Goal: Task Accomplishment & Management: Use online tool/utility

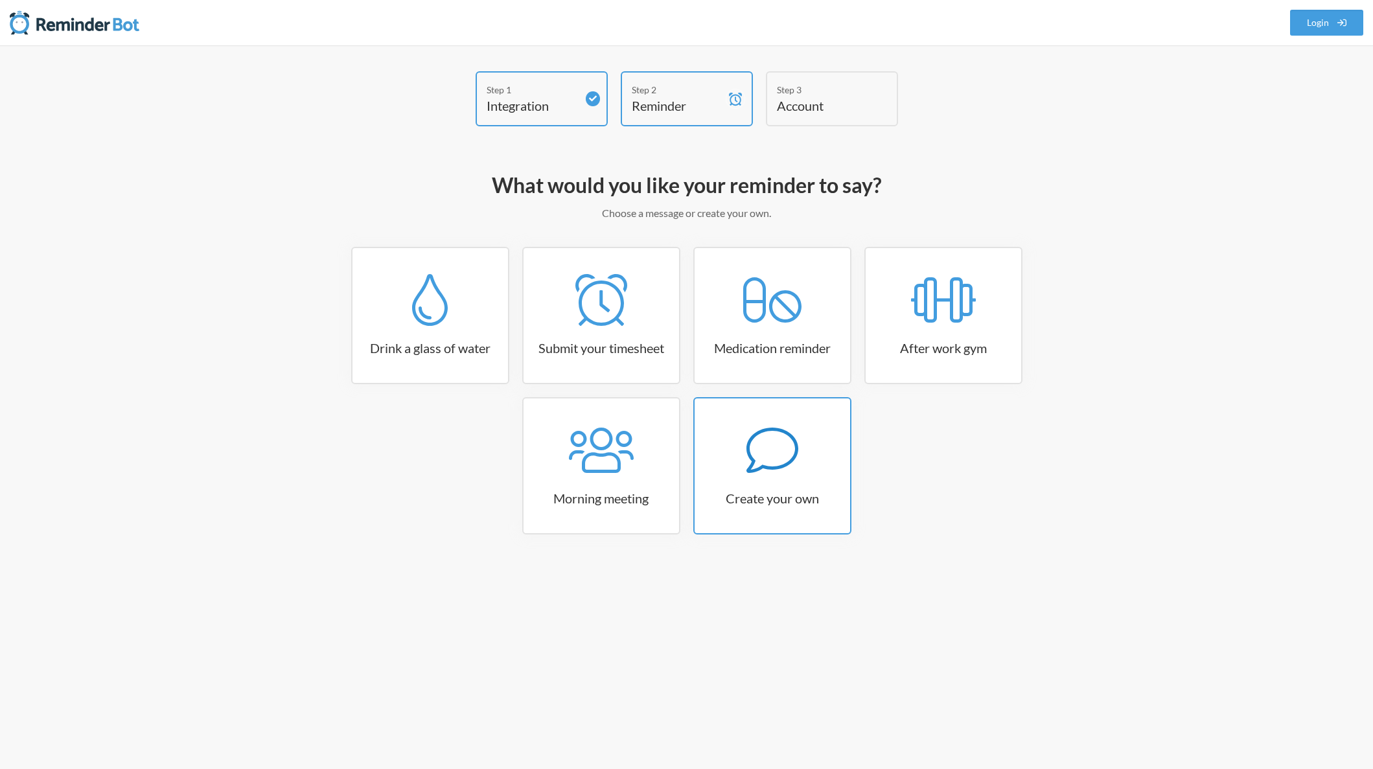
click at [777, 509] on link "Create your own" at bounding box center [773, 465] width 158 height 137
select select "11:30:00"
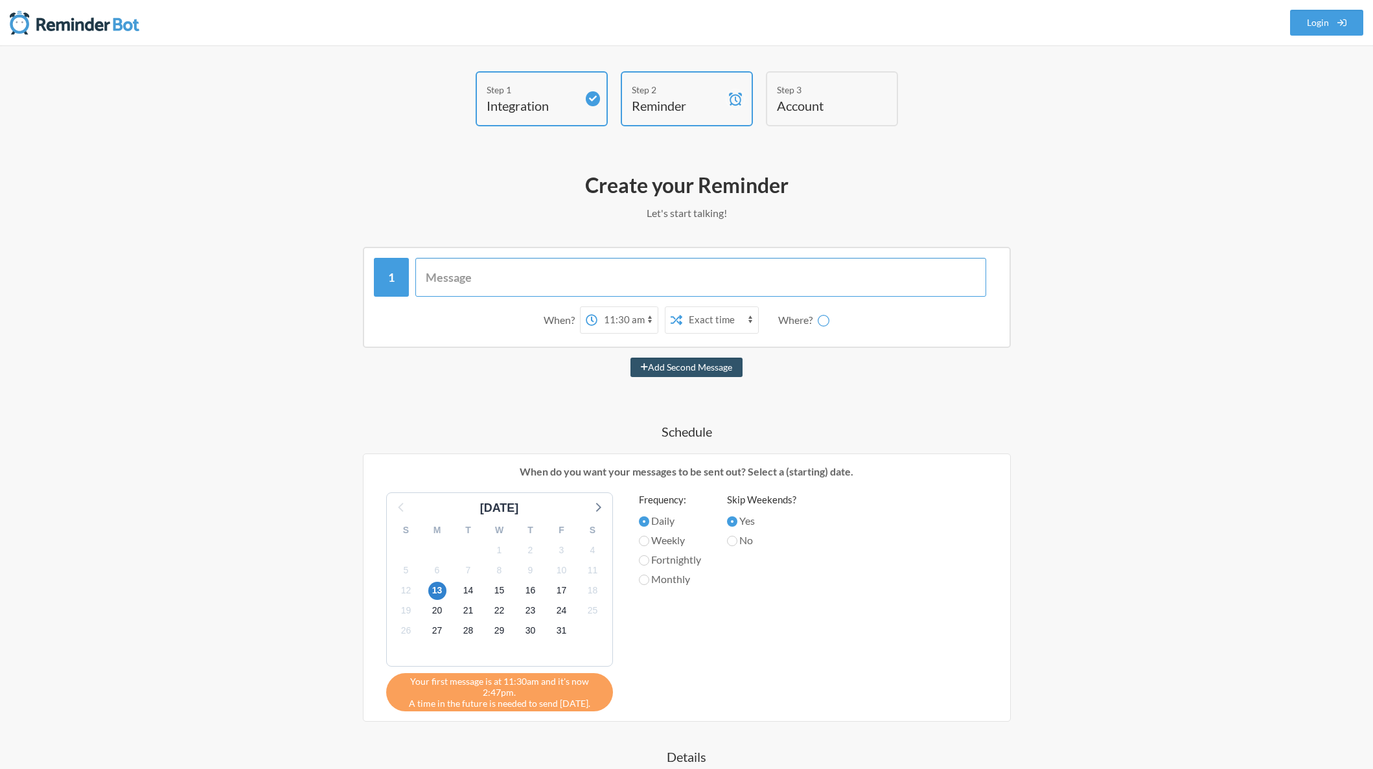
click at [515, 275] on input "text" at bounding box center [700, 277] width 571 height 39
type input "Check your To"
select select "D09KXFFLXBL"
type input "Check your To-Do List!"
click at [596, 321] on select "12:00 am 12:15 am 12:30 am 12:45 am 1:00 am 1:15 am 1:30 am 1:45 am 2:00 am 2:1…" at bounding box center [576, 320] width 60 height 26
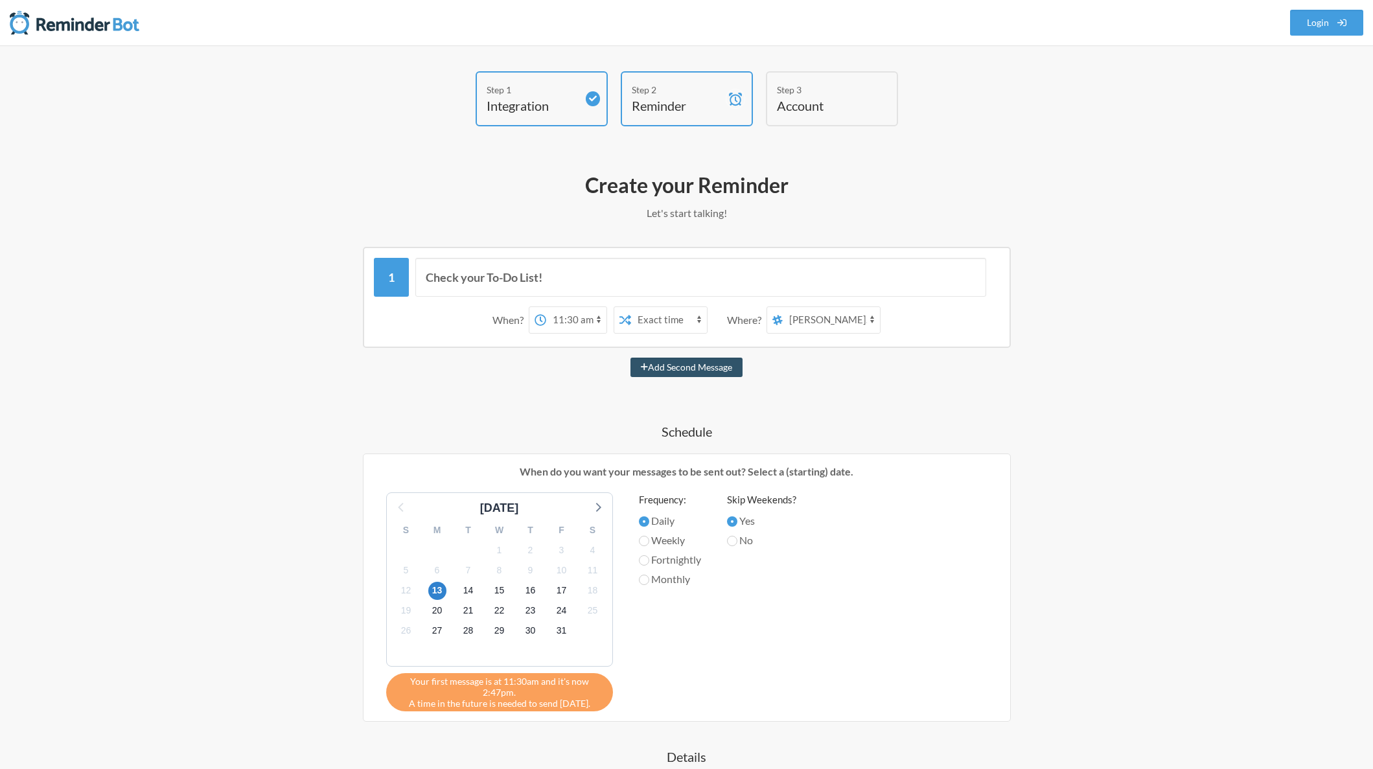
select select "08:00:00"
click at [546, 307] on select "12:00 am 12:15 am 12:30 am 12:45 am 1:00 am 1:15 am 1:30 am 1:45 am 2:00 am 2:1…" at bounding box center [576, 320] width 60 height 26
click at [799, 321] on select "general kawasakipower-warranty reports engines-netlify service-council-2025 [PE…" at bounding box center [831, 320] width 97 height 26
click at [784, 307] on select "general kawasakipower-warranty reports engines-netlify service-council-2025 [PE…" at bounding box center [831, 320] width 97 height 26
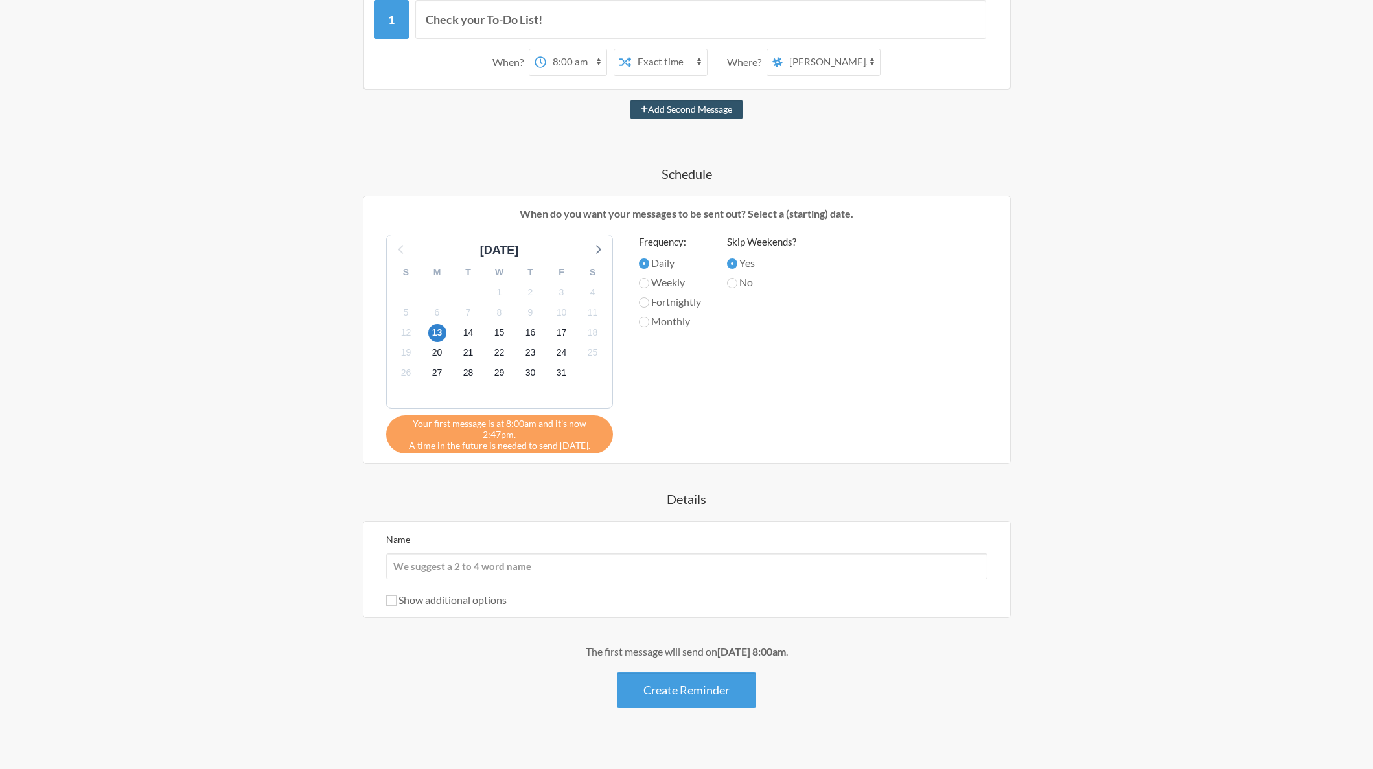
scroll to position [264, 0]
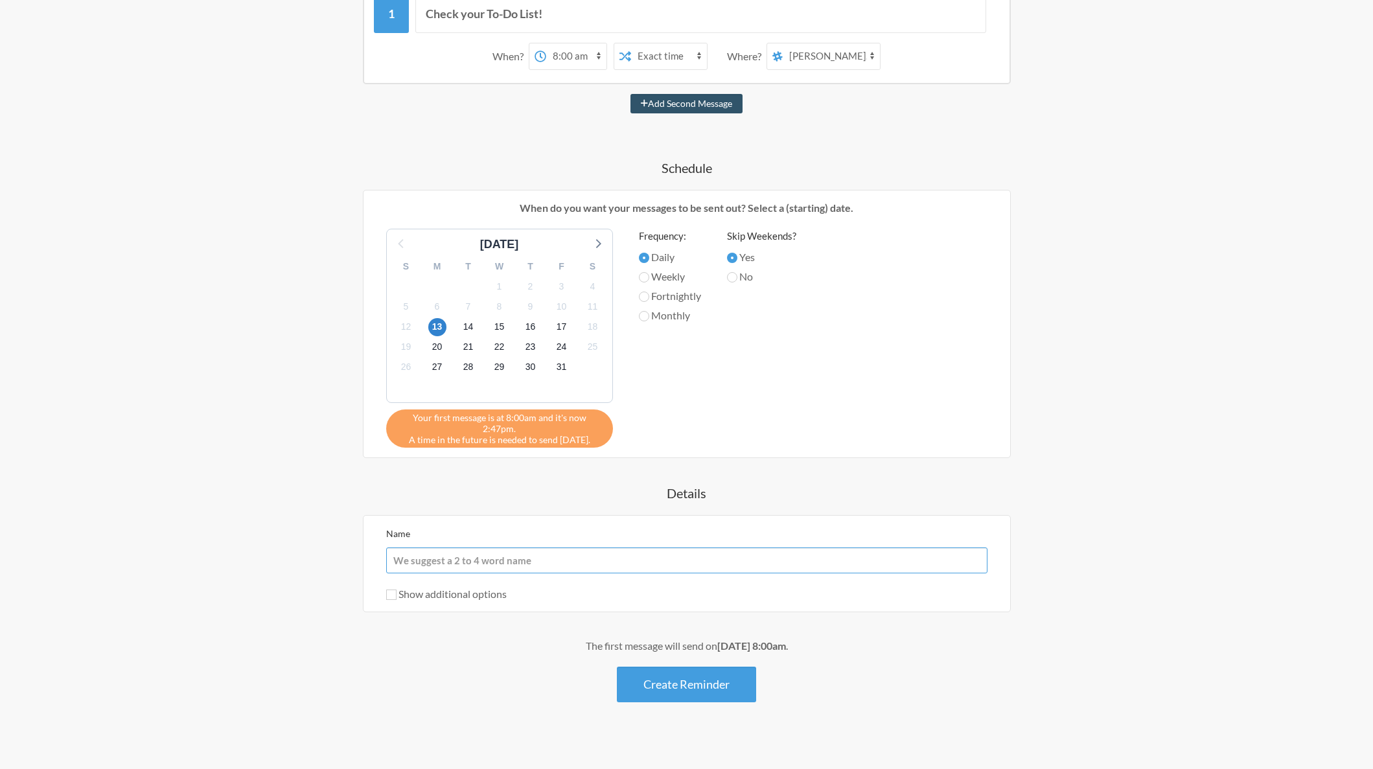
click at [591, 550] on input "Name" at bounding box center [686, 561] width 601 height 26
type input "To-Do List Reminder"
click at [468, 588] on label "Show additional options" at bounding box center [446, 594] width 121 height 12
click at [397, 590] on input "Show additional options" at bounding box center [391, 595] width 10 height 10
checkbox input "true"
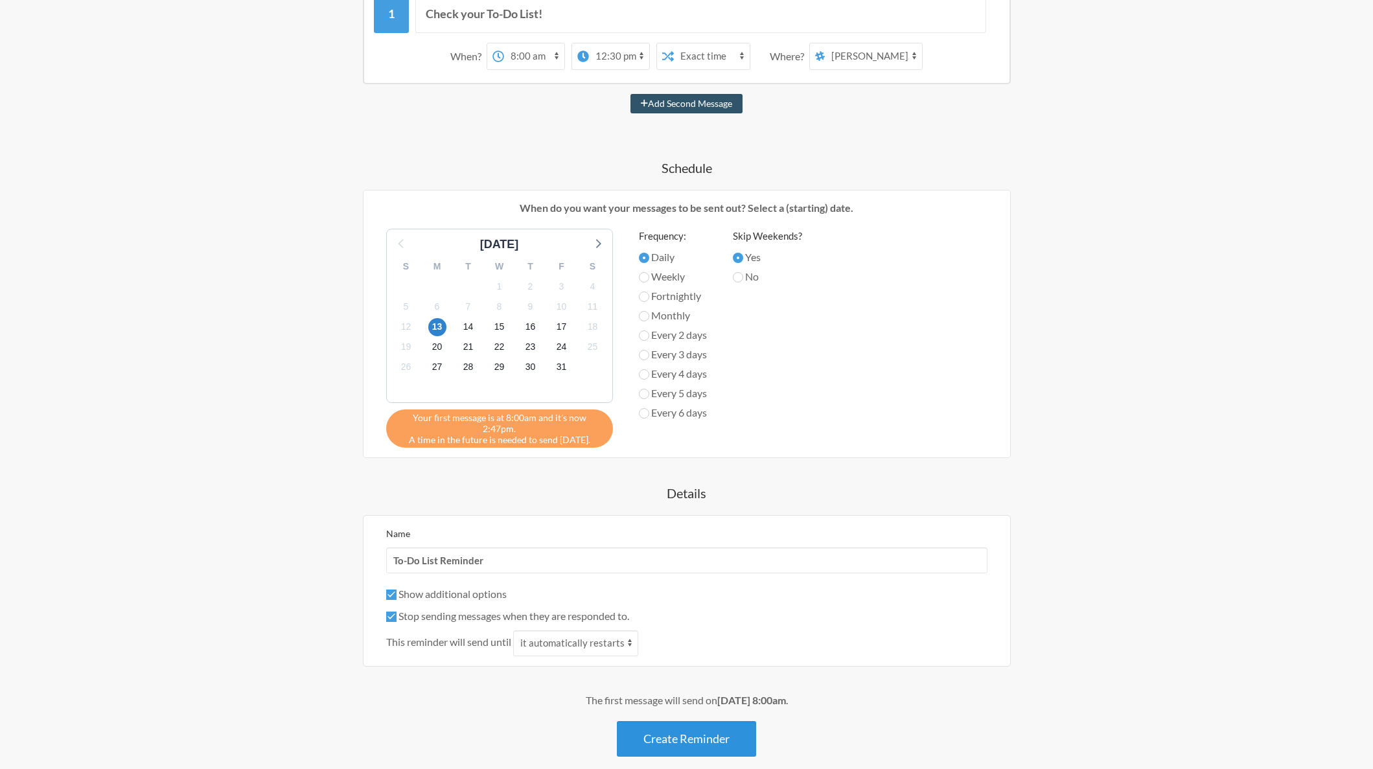
click at [699, 733] on button "Create Reminder" at bounding box center [686, 739] width 139 height 36
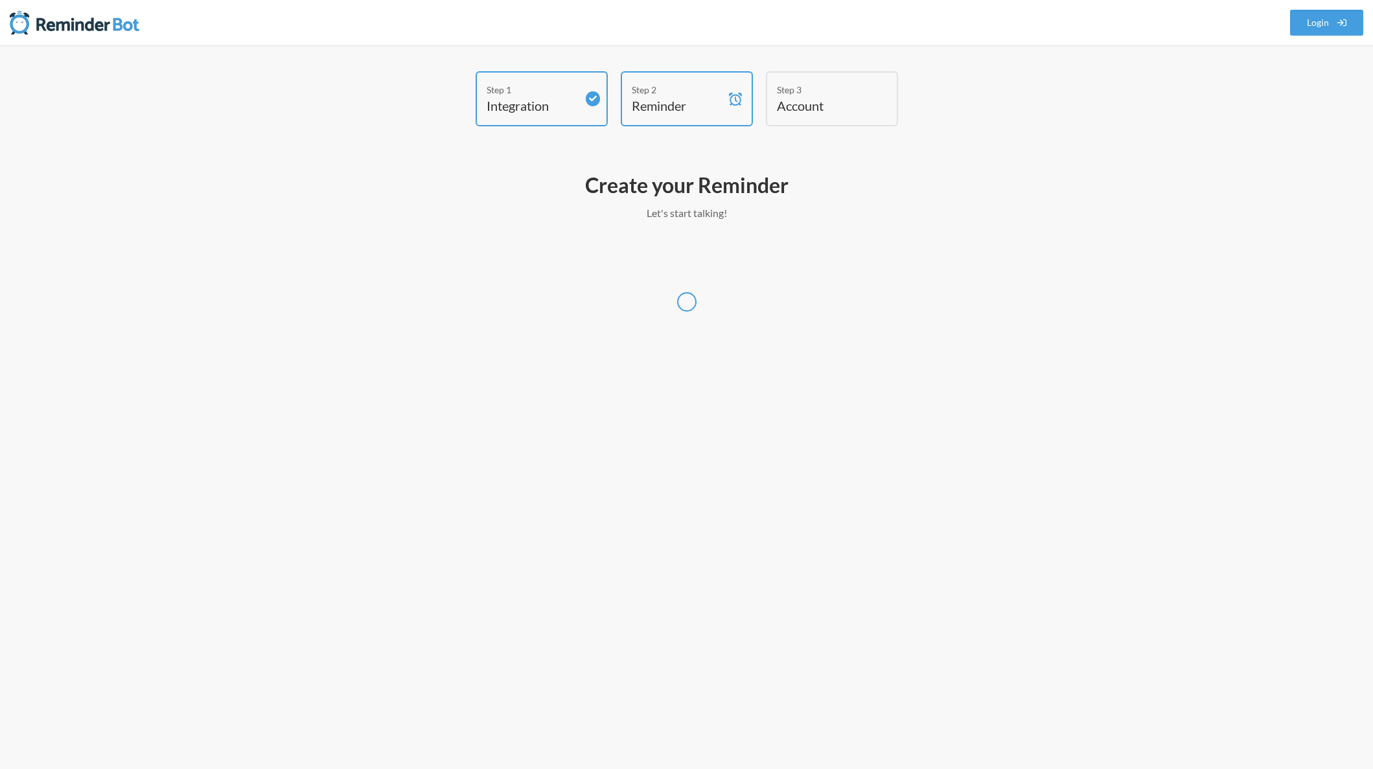
select select "America/[GEOGRAPHIC_DATA]"
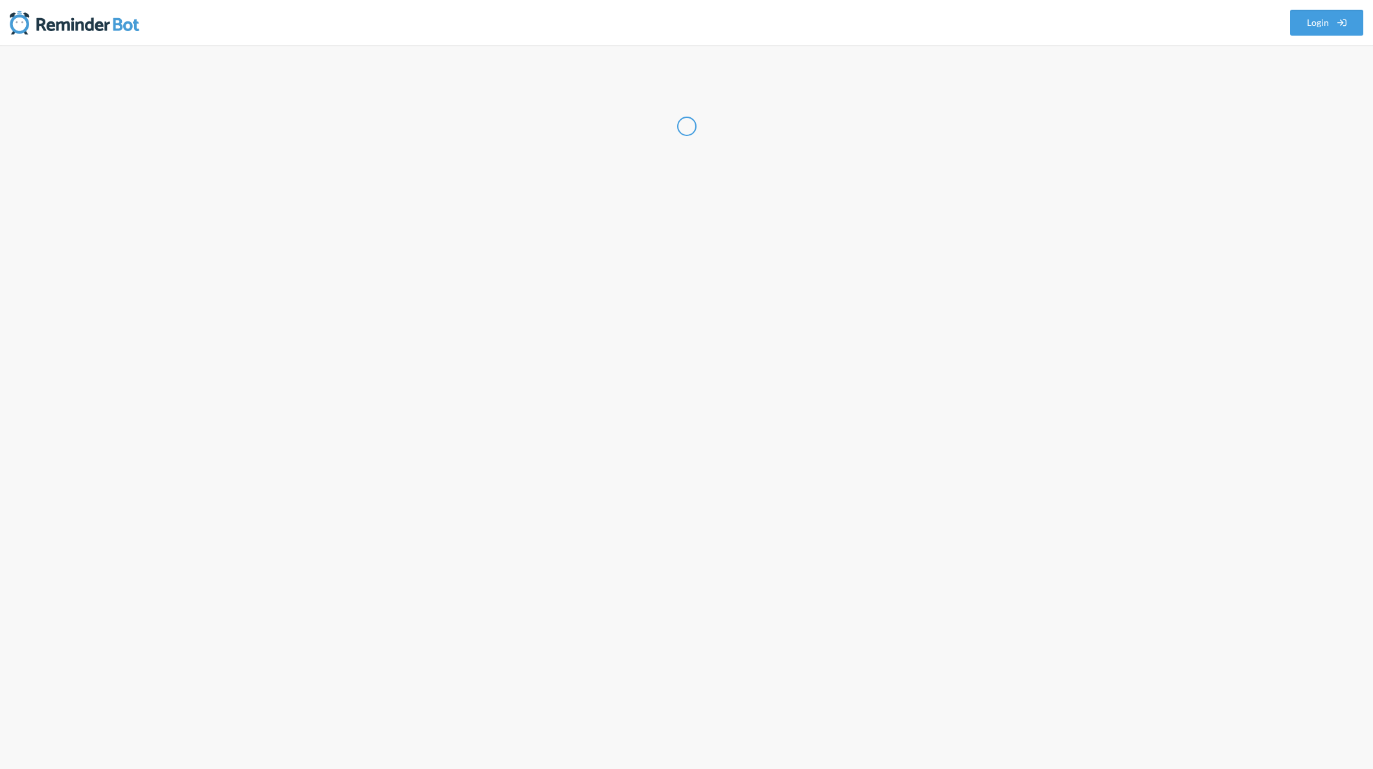
select select "US"
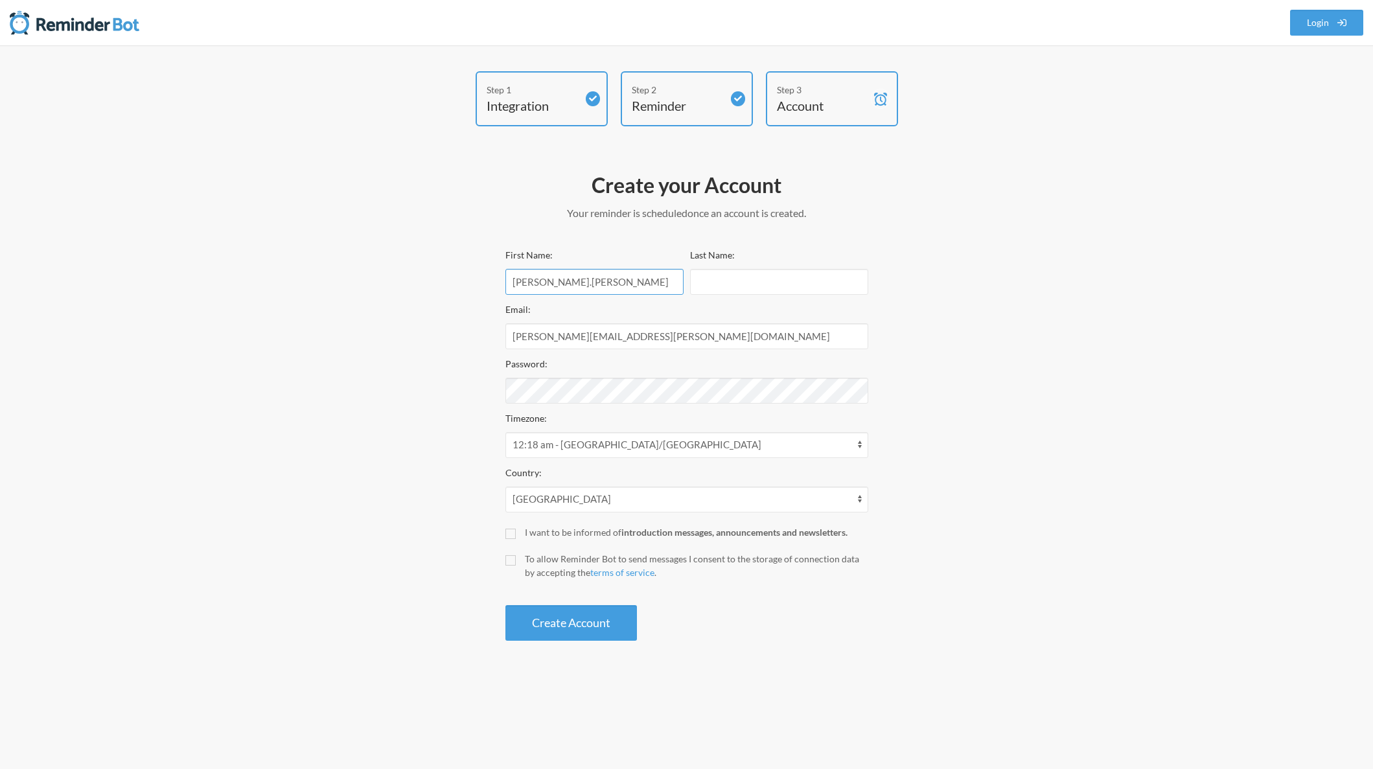
drag, startPoint x: 600, startPoint y: 281, endPoint x: 476, endPoint y: 277, distance: 123.9
click at [476, 277] on div "Step 1 Integration Step 2 Reminder Step 3 Account Create your Account Your remi…" at bounding box center [687, 359] width 778 height 576
type input "[PERSON_NAME]"
type input "Gondick"
click at [608, 531] on div "I want to be informed of introduction messages, announcements and newsletters." at bounding box center [697, 533] width 344 height 14
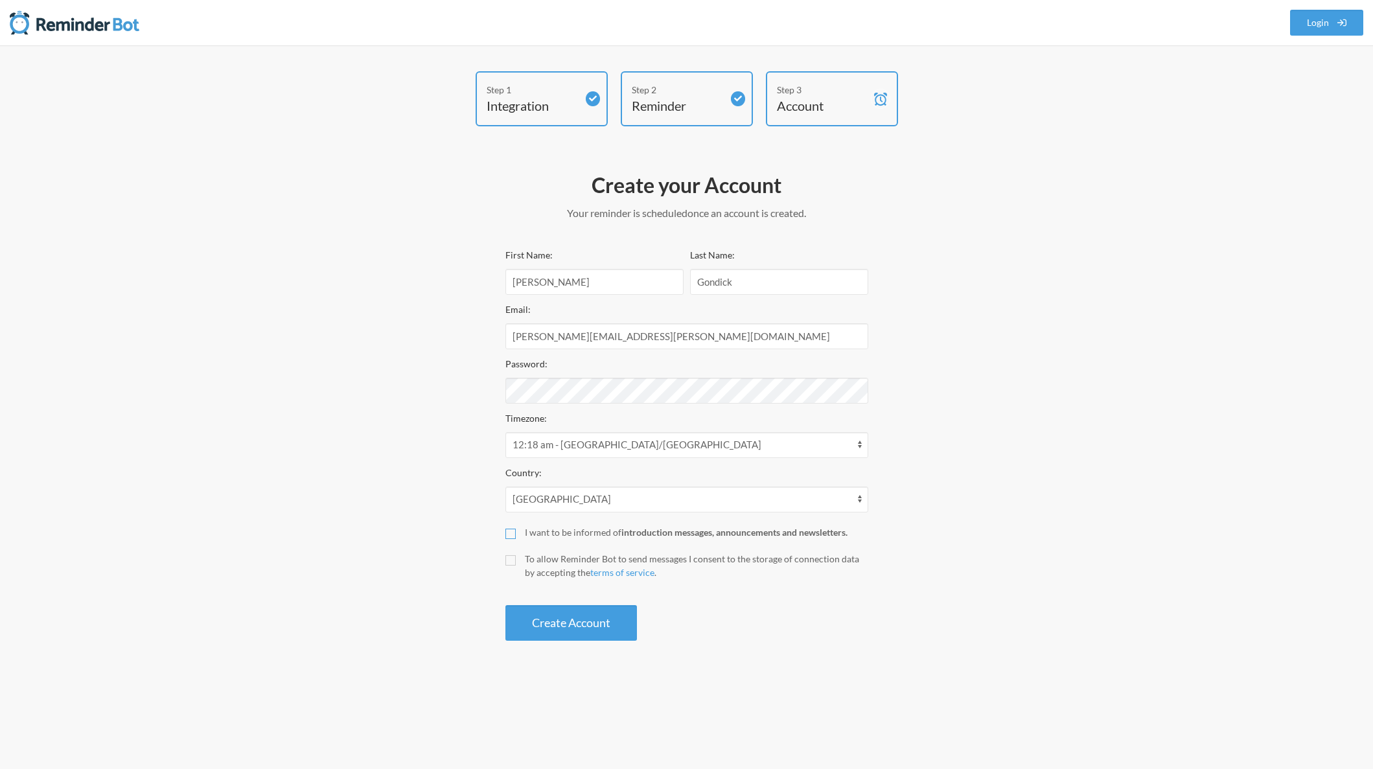
click at [516, 531] on input "I want to be informed of introduction messages, announcements and newsletters." at bounding box center [511, 534] width 10 height 10
checkbox input "true"
click at [576, 559] on div "To allow Reminder Bot to send messages I consent to the storage of connection d…" at bounding box center [697, 565] width 344 height 27
click at [516, 559] on input "To allow Reminder Bot to send messages I consent to the storage of connection d…" at bounding box center [511, 560] width 10 height 10
checkbox input "true"
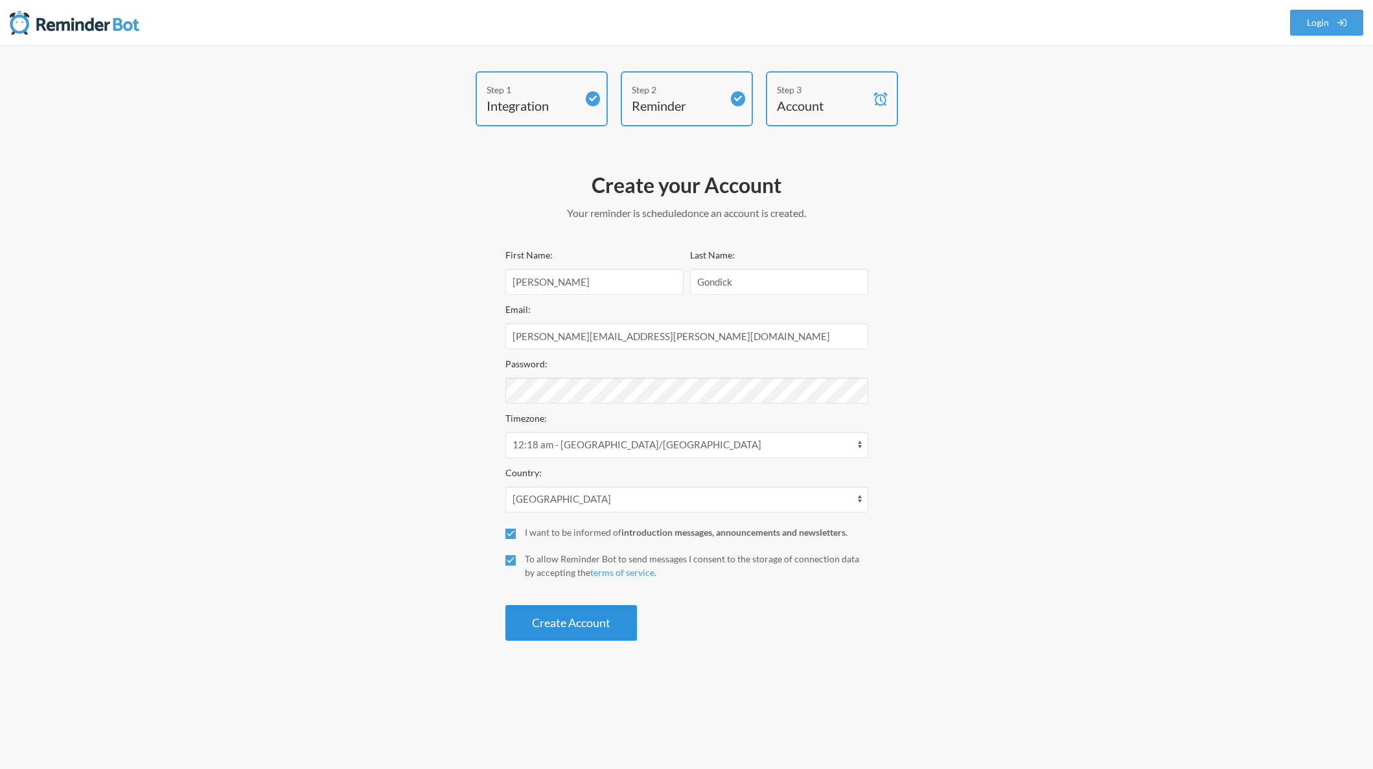
click at [572, 627] on button "Create Account" at bounding box center [572, 623] width 132 height 36
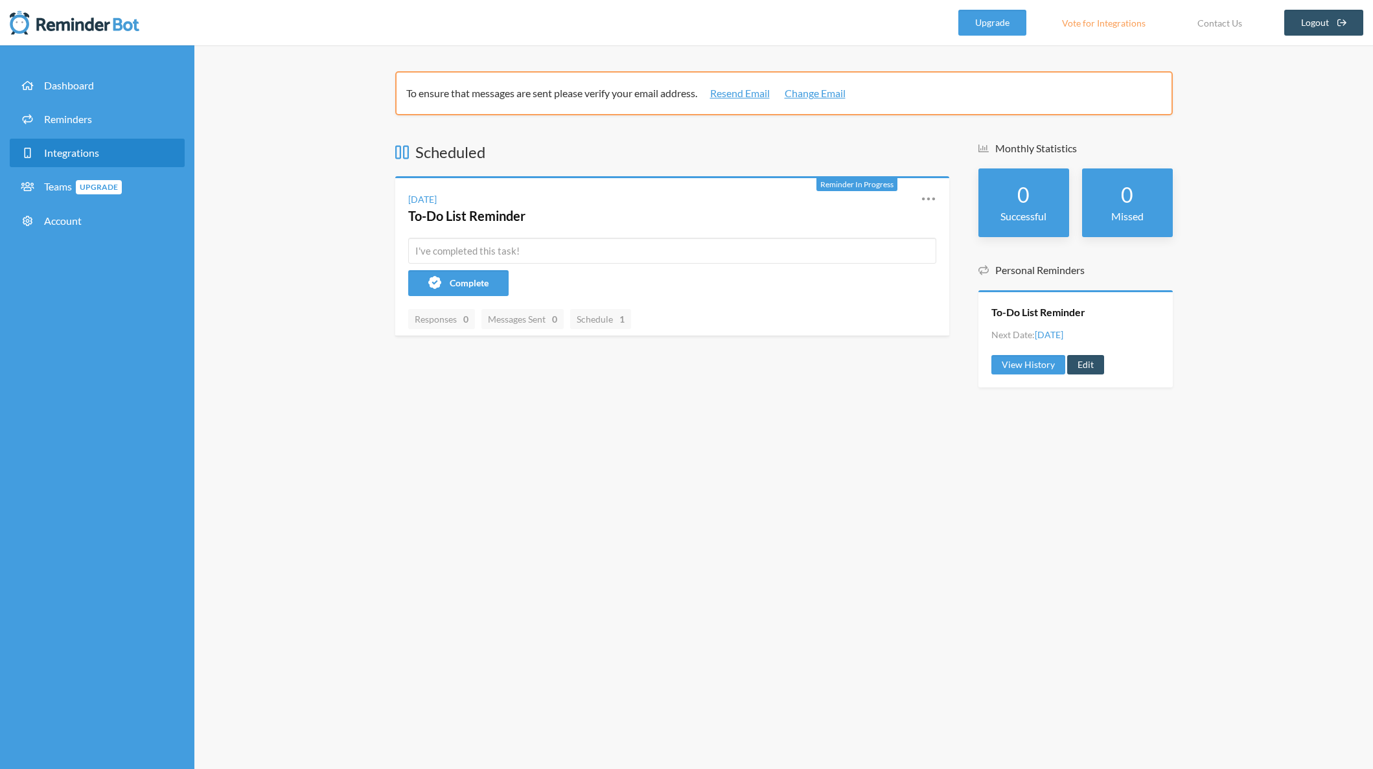
click at [60, 153] on span "Integrations" at bounding box center [71, 152] width 55 height 12
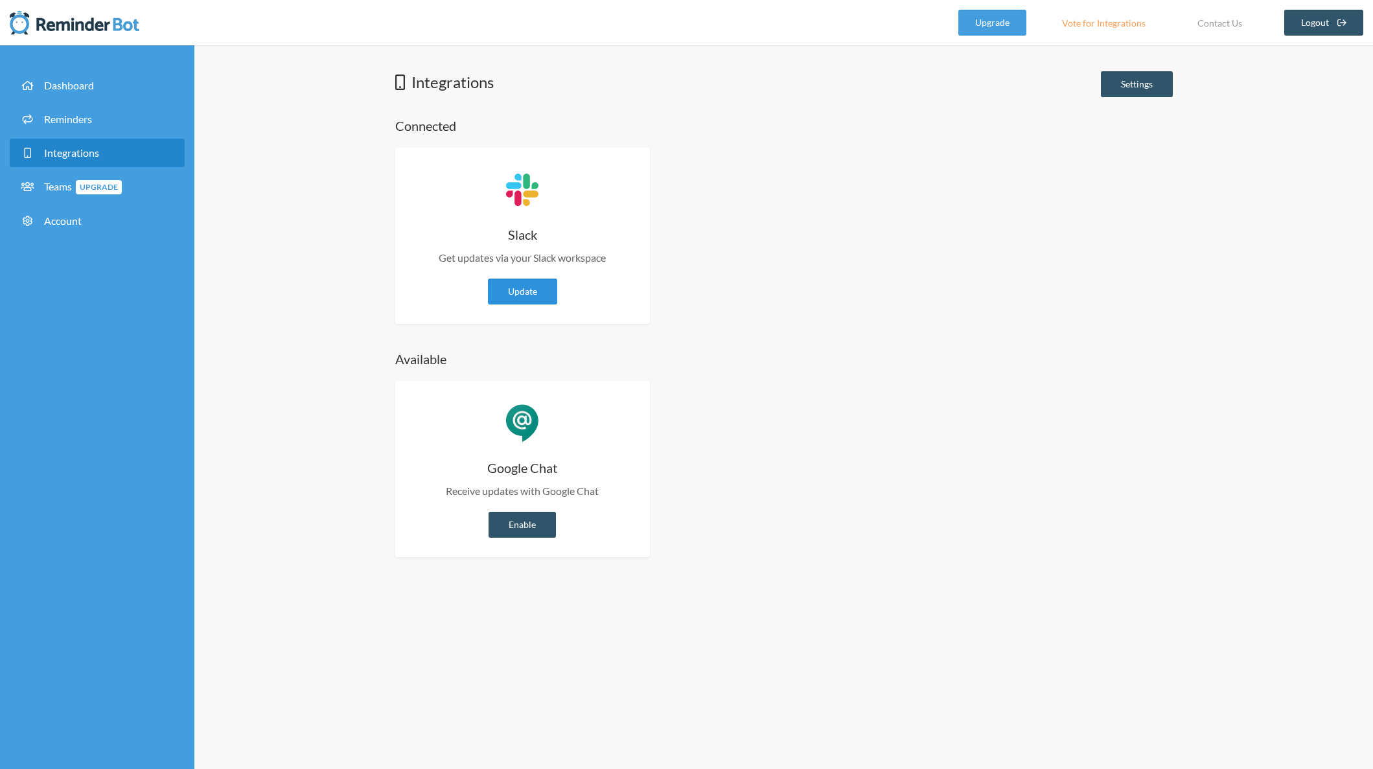
click at [527, 290] on link "Update" at bounding box center [522, 292] width 69 height 26
